Goal: Task Accomplishment & Management: Use online tool/utility

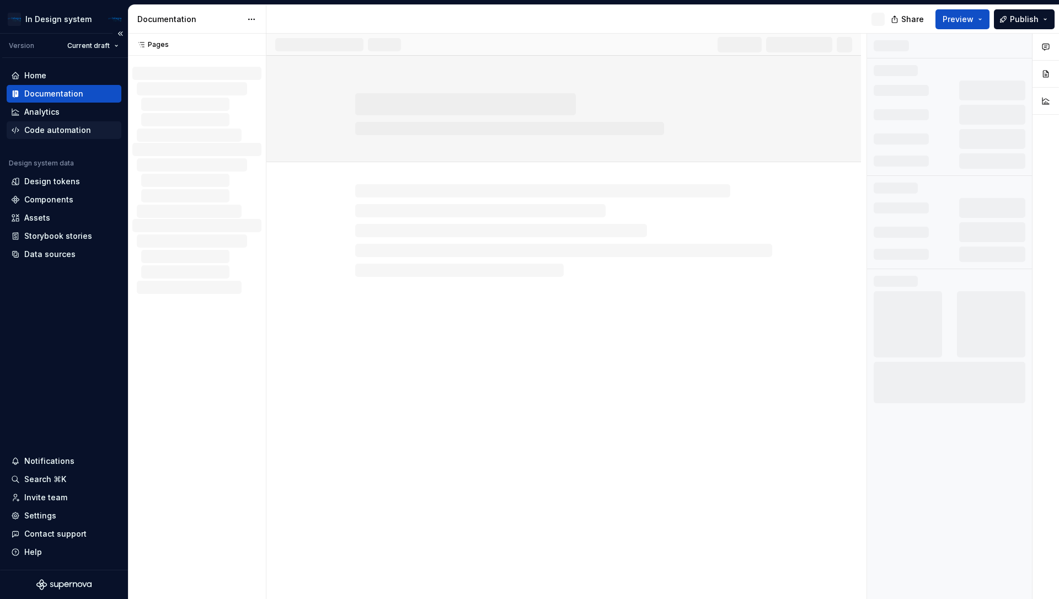
click at [68, 130] on div "Code automation" at bounding box center [57, 130] width 67 height 11
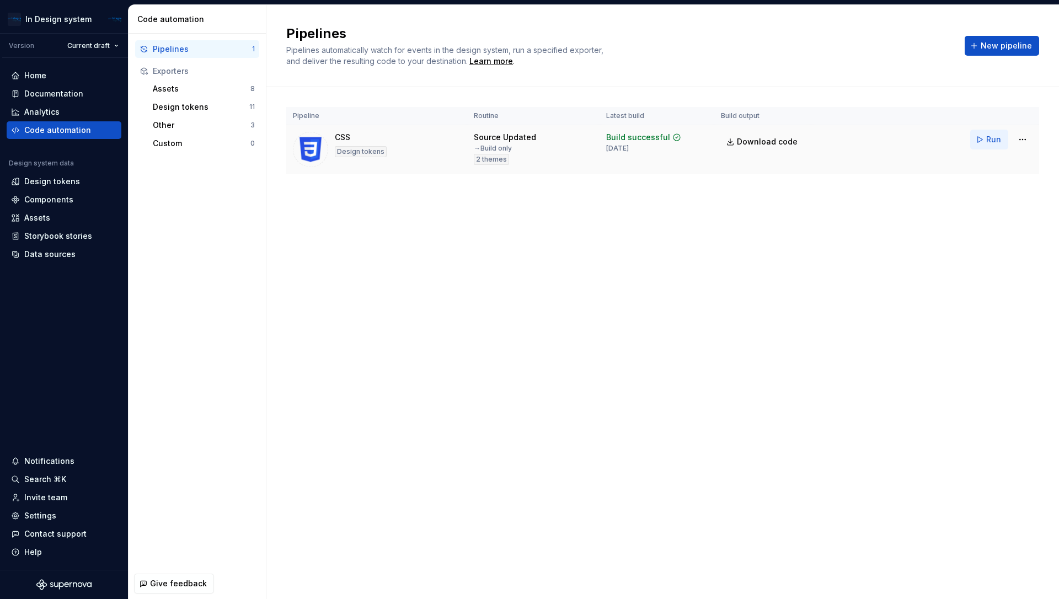
click at [998, 143] on span "Run" at bounding box center [993, 139] width 15 height 11
click at [670, 224] on div "Pipelines Pipelines automatically watch for events in the design system, run a …" at bounding box center [662, 302] width 793 height 594
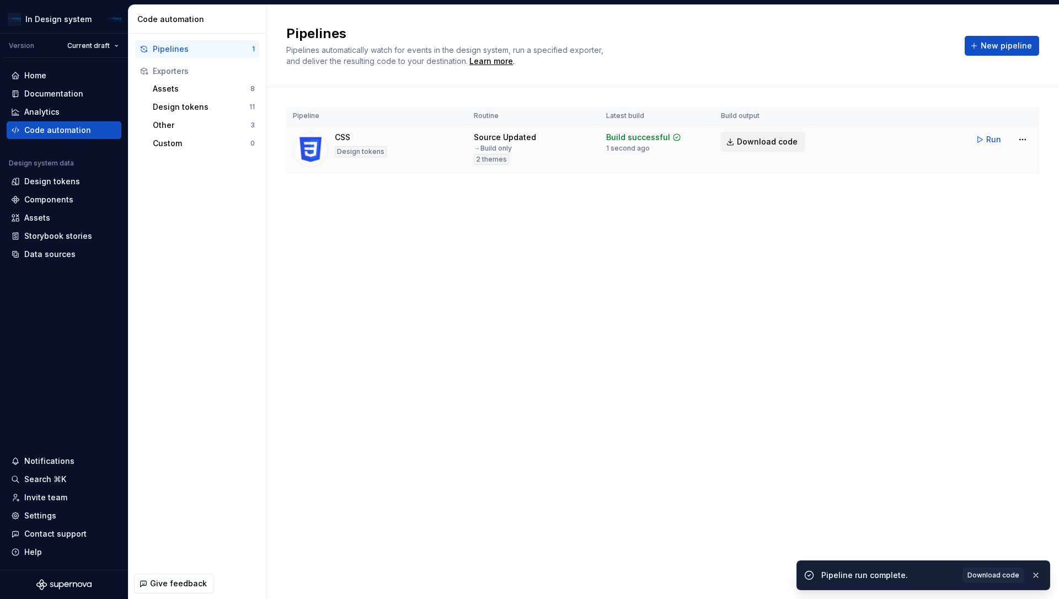
click at [748, 142] on span "Download code" at bounding box center [767, 141] width 61 height 11
